Goal: Task Accomplishment & Management: Complete application form

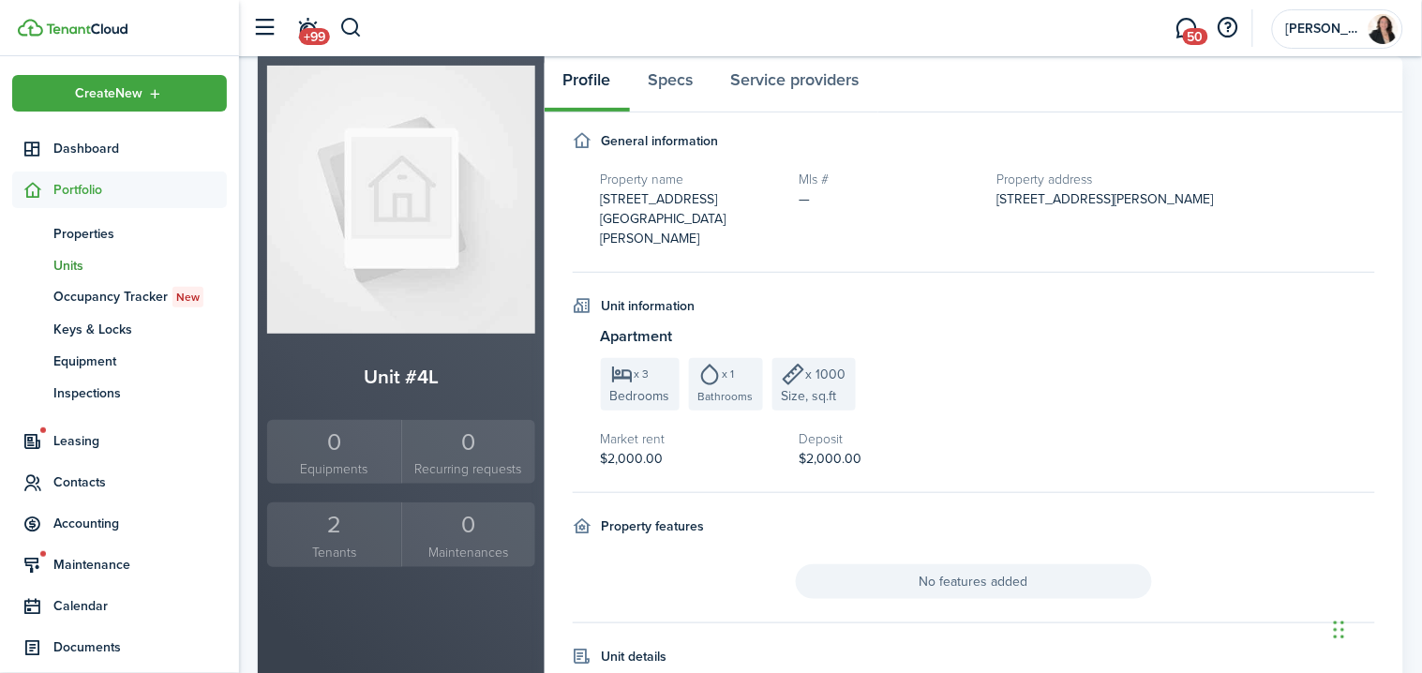
scroll to position [161, 0]
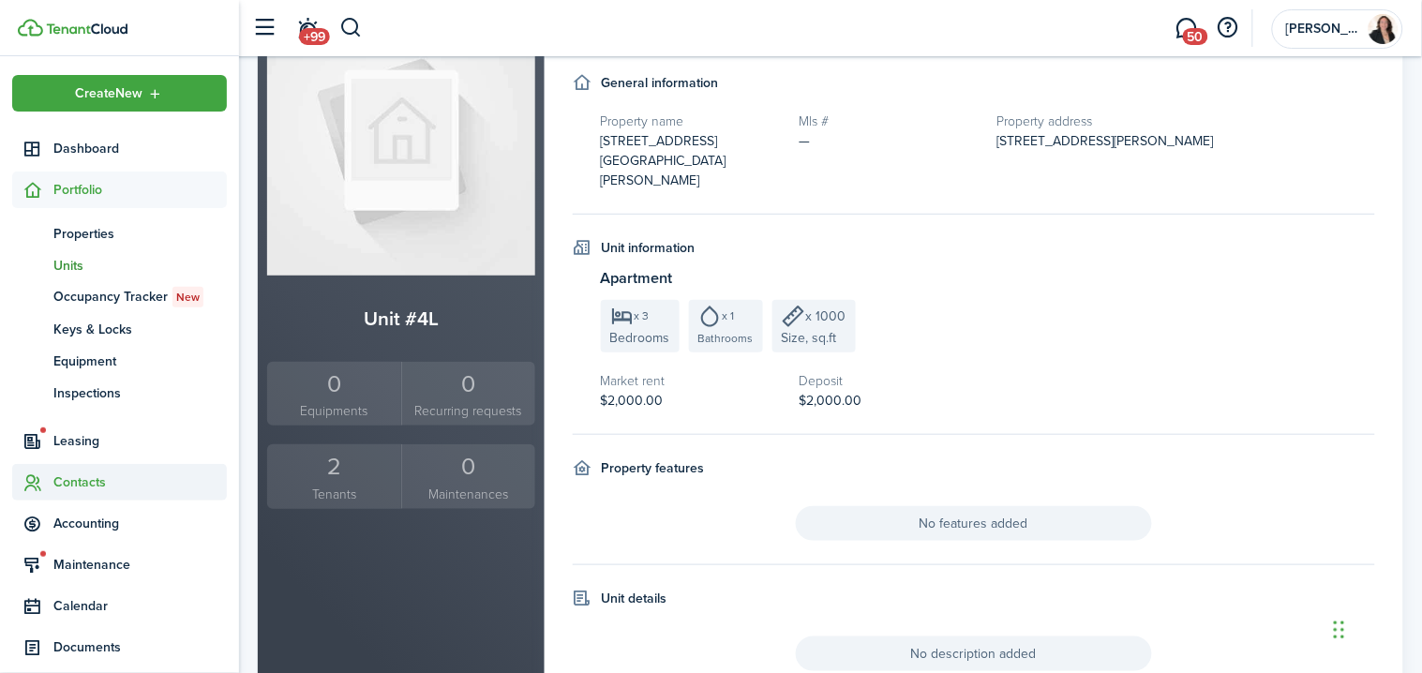
click at [85, 485] on span "Contacts" at bounding box center [139, 482] width 173 height 20
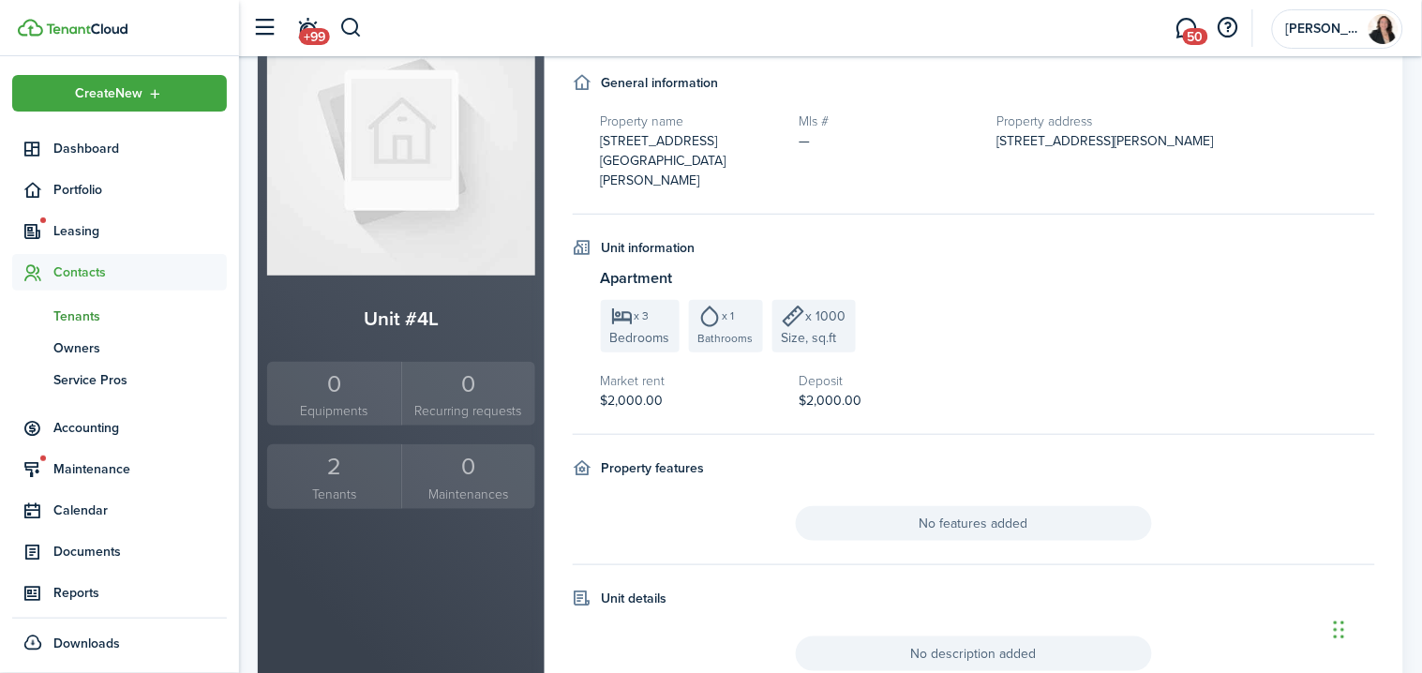
click at [93, 313] on span "Tenants" at bounding box center [139, 316] width 173 height 20
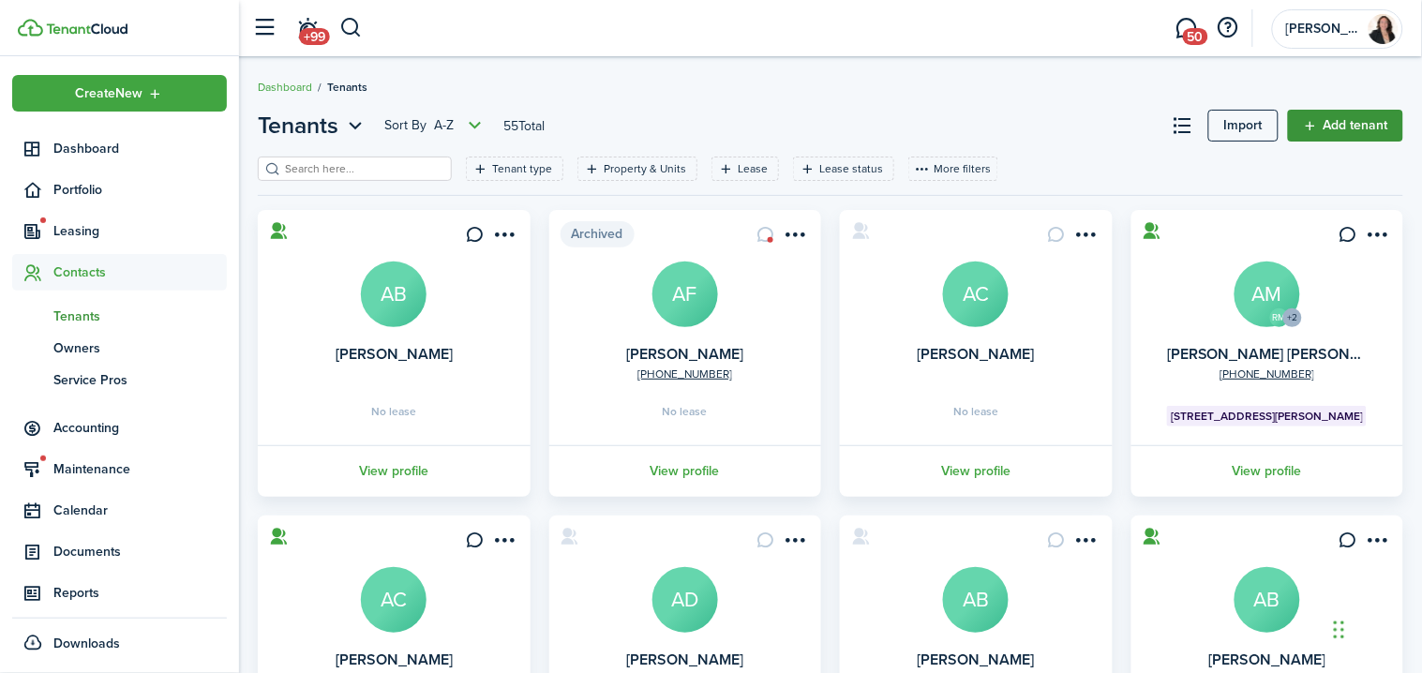
click at [1374, 122] on link "Add tenant" at bounding box center [1345, 126] width 115 height 32
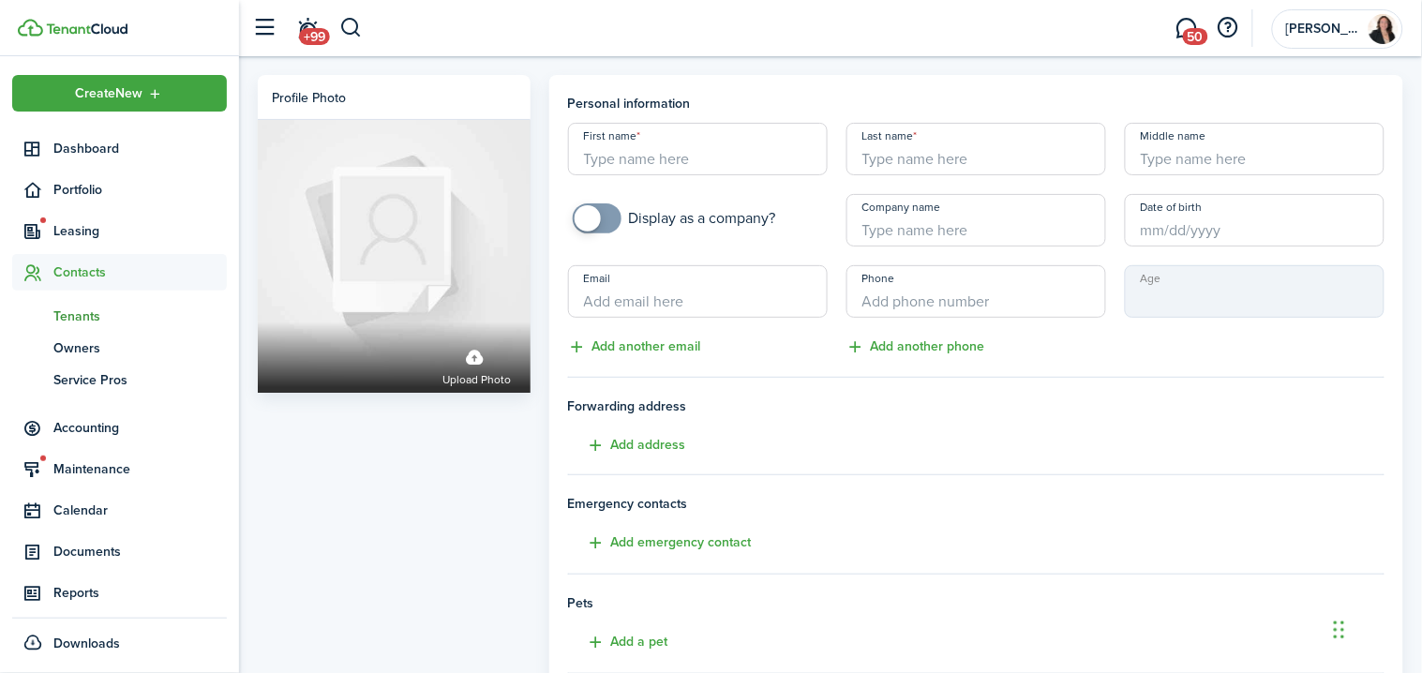
click at [749, 157] on input "First name" at bounding box center [698, 149] width 260 height 52
type input "[PERSON_NAME]"
click at [753, 303] on input "Email" at bounding box center [698, 291] width 260 height 52
type input "[PERSON_NAME]"
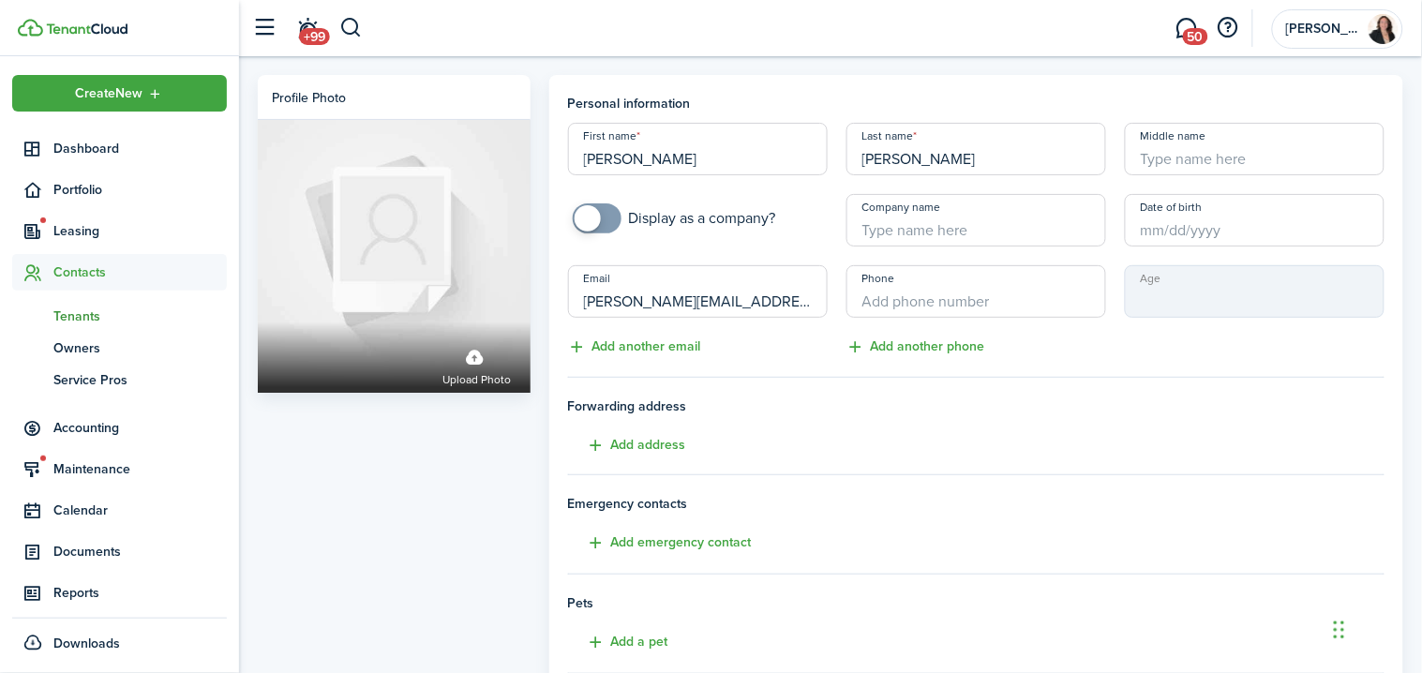
type input "[PERSON_NAME][EMAIL_ADDRESS][DOMAIN_NAME]"
